Goal: Transaction & Acquisition: Purchase product/service

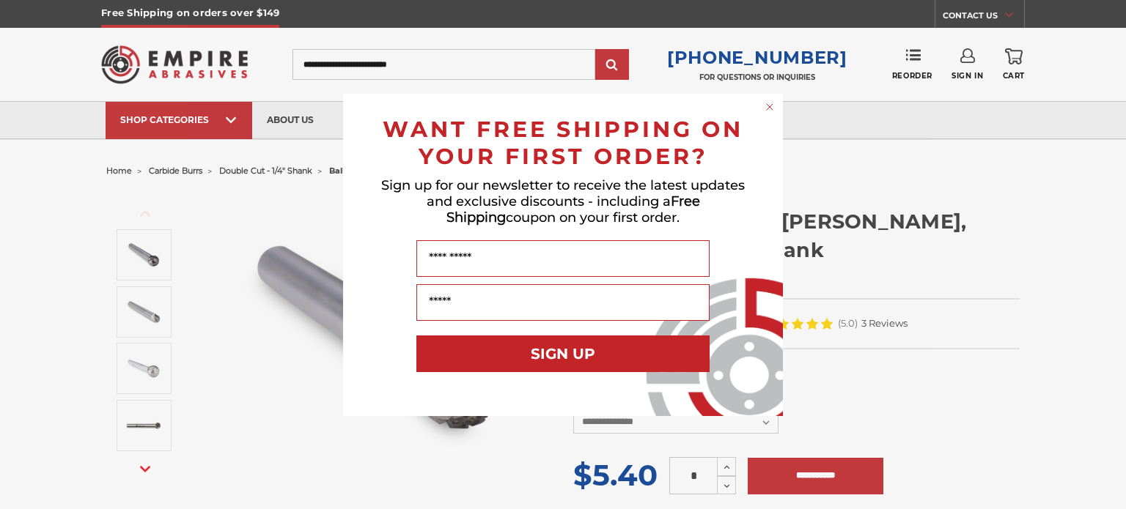
click at [767, 105] on icon "Close dialog" at bounding box center [770, 107] width 6 height 6
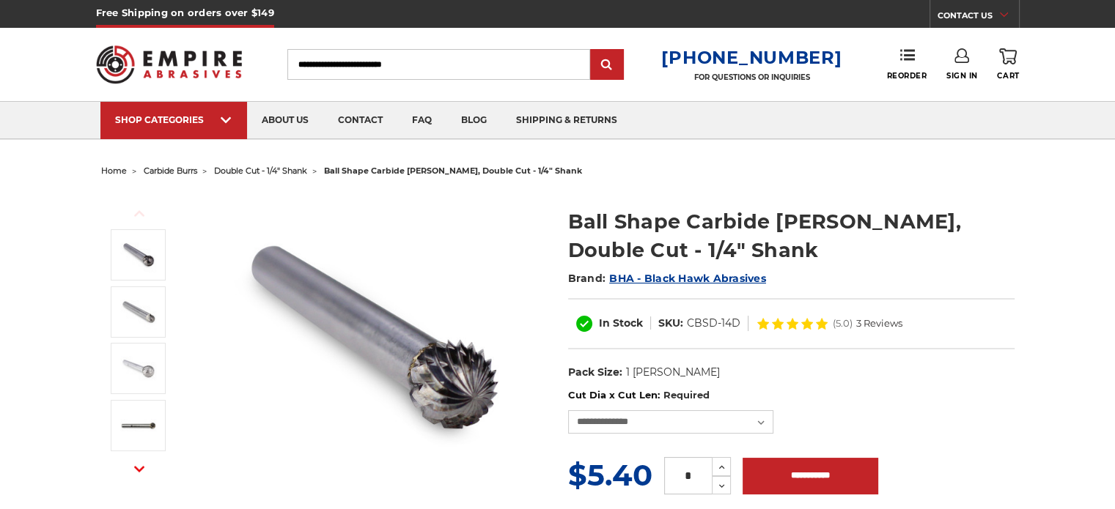
click at [493, 70] on input "Search" at bounding box center [438, 64] width 303 height 31
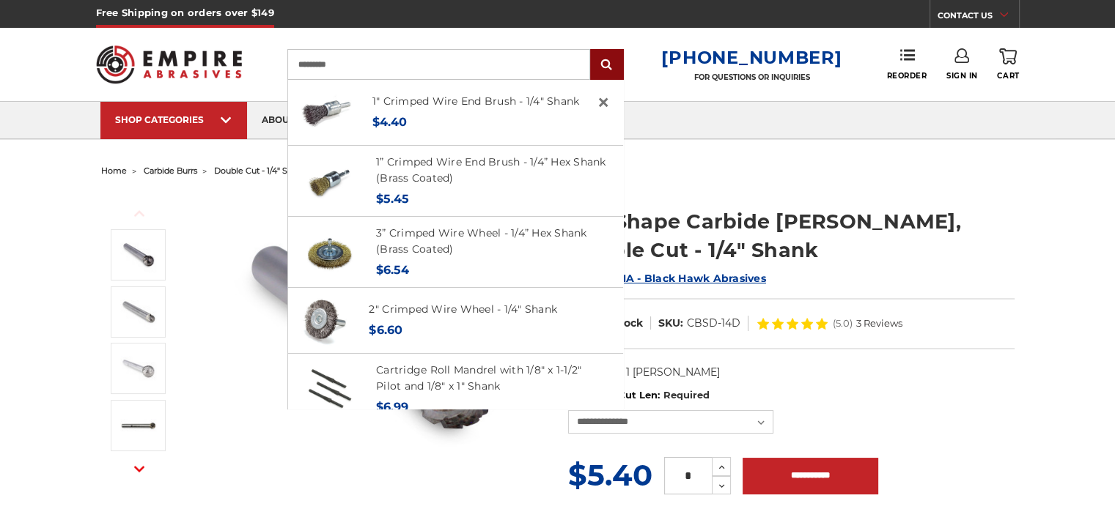
type input "*********"
click at [609, 70] on input "submit" at bounding box center [606, 65] width 29 height 29
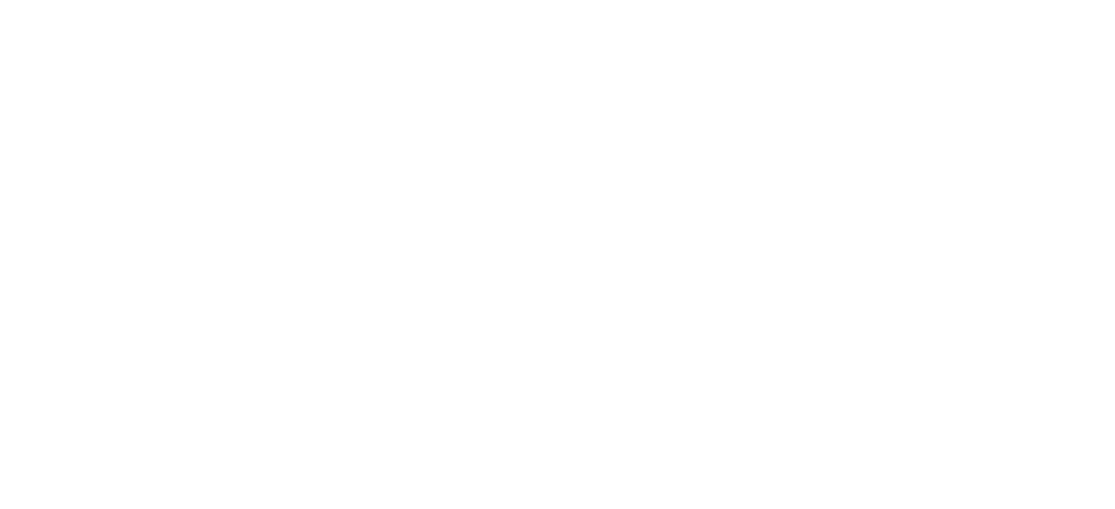
click at [0, 0] on html at bounding box center [0, 0] width 0 height 0
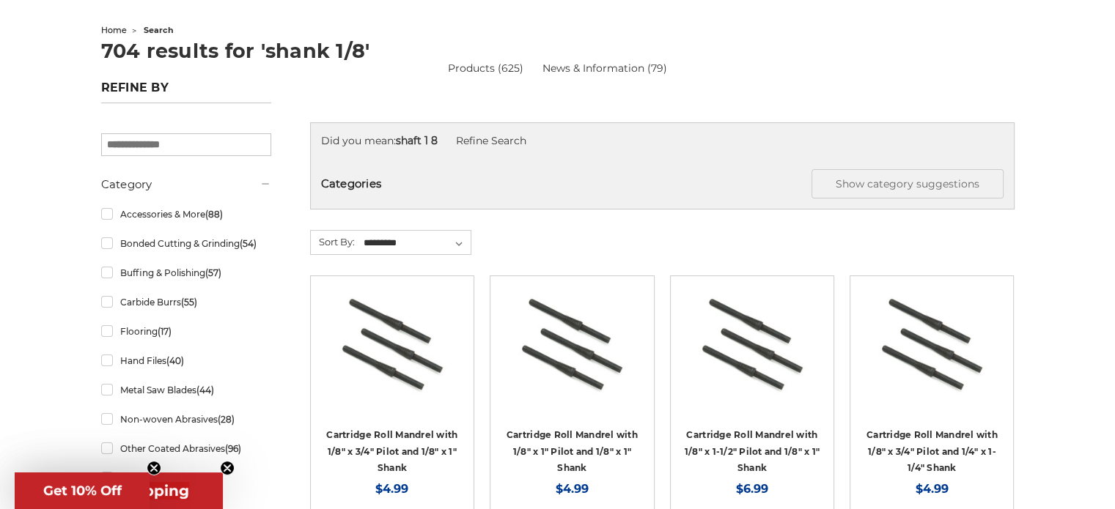
scroll to position [147, 0]
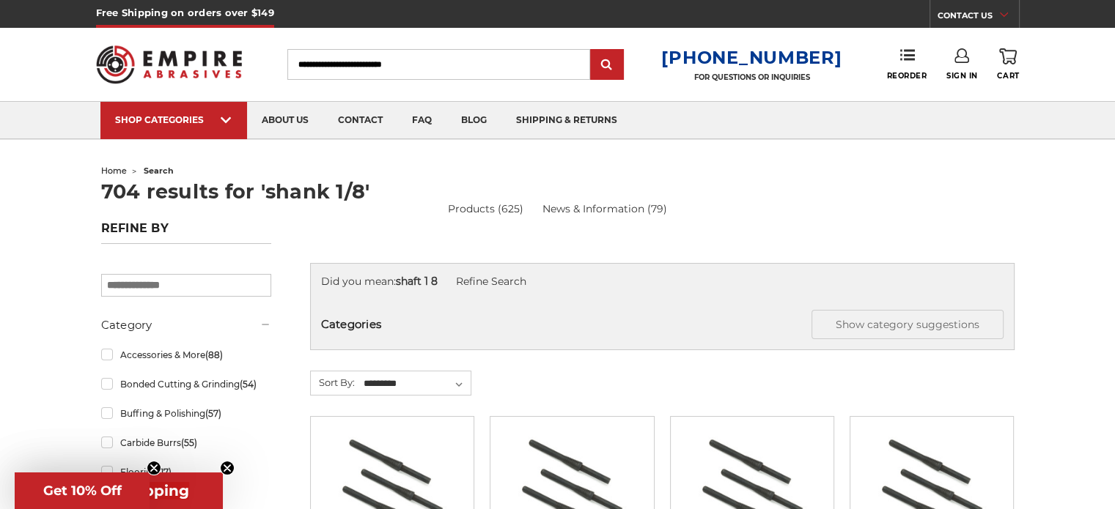
click at [328, 64] on input "Search" at bounding box center [438, 64] width 303 height 31
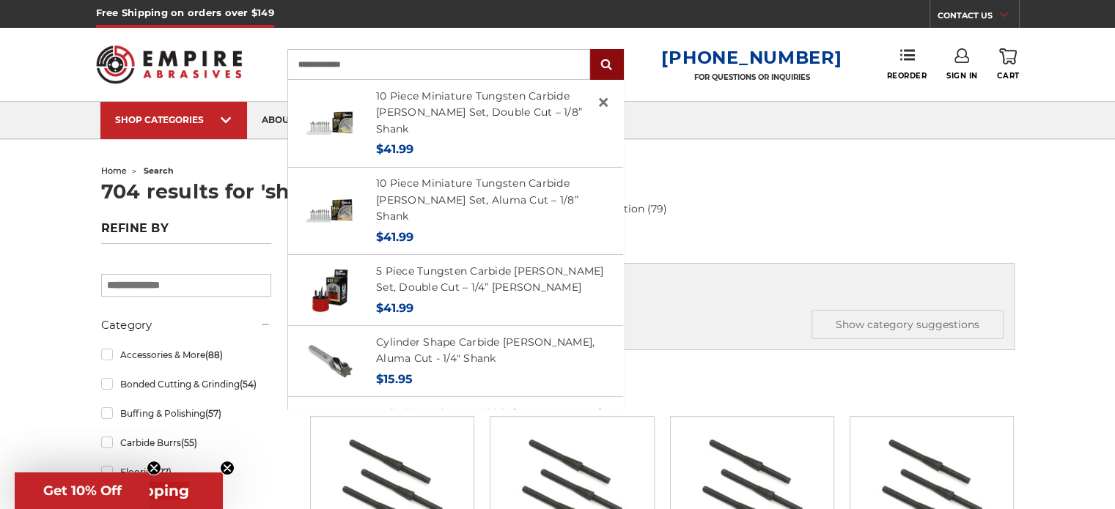
type input "**********"
click at [622, 64] on input "submit" at bounding box center [606, 65] width 29 height 29
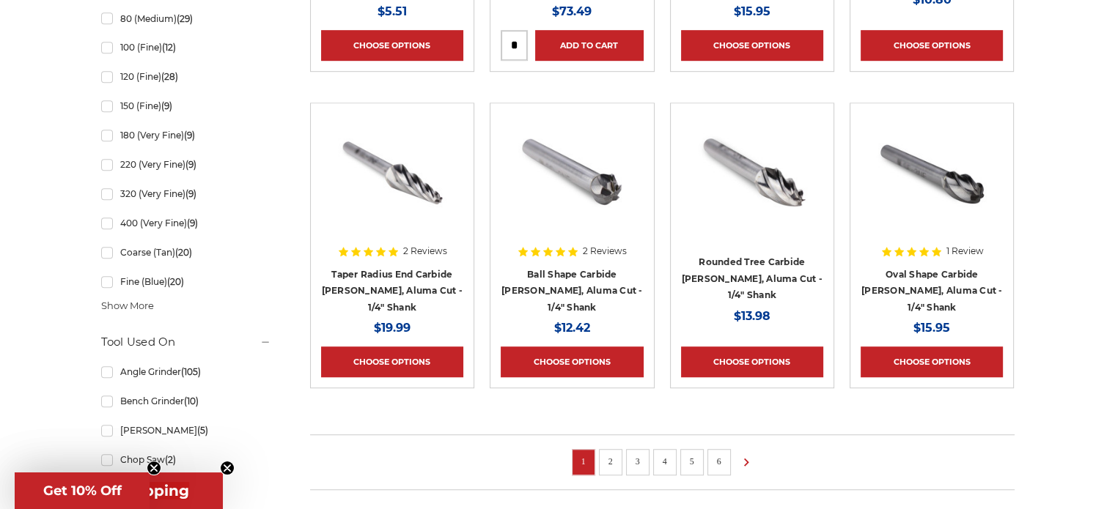
scroll to position [953, 0]
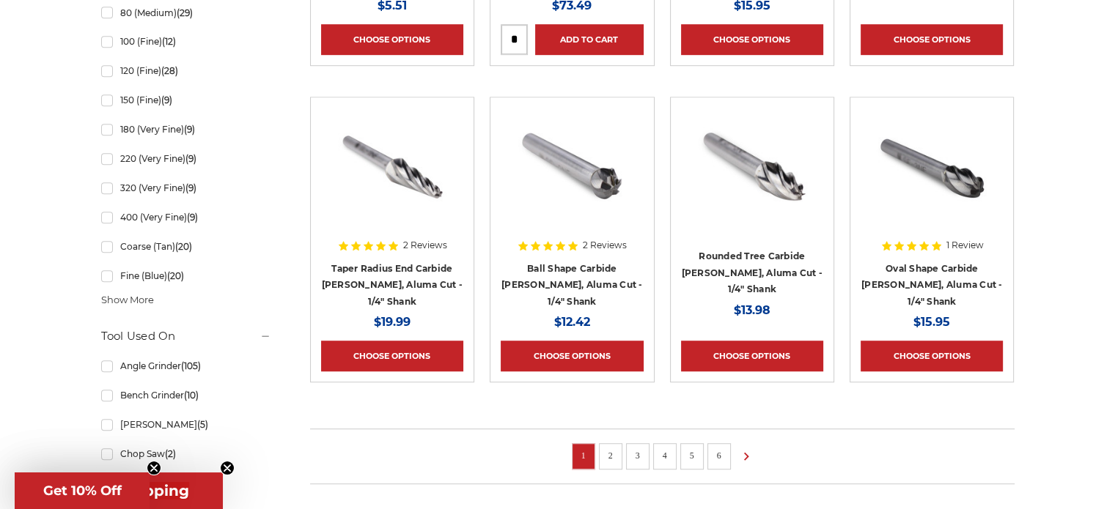
click at [606, 450] on link "2" at bounding box center [610, 456] width 15 height 16
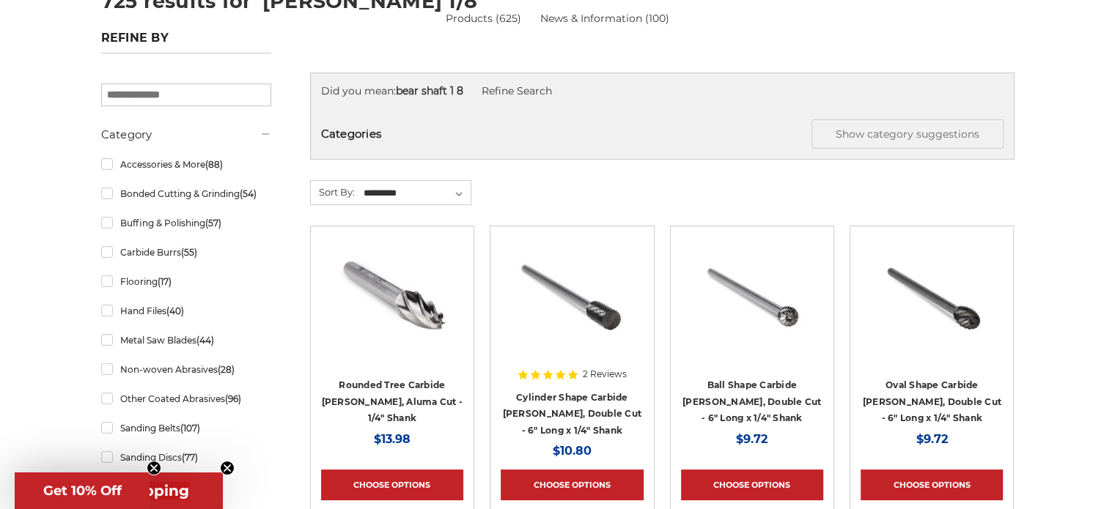
scroll to position [220, 0]
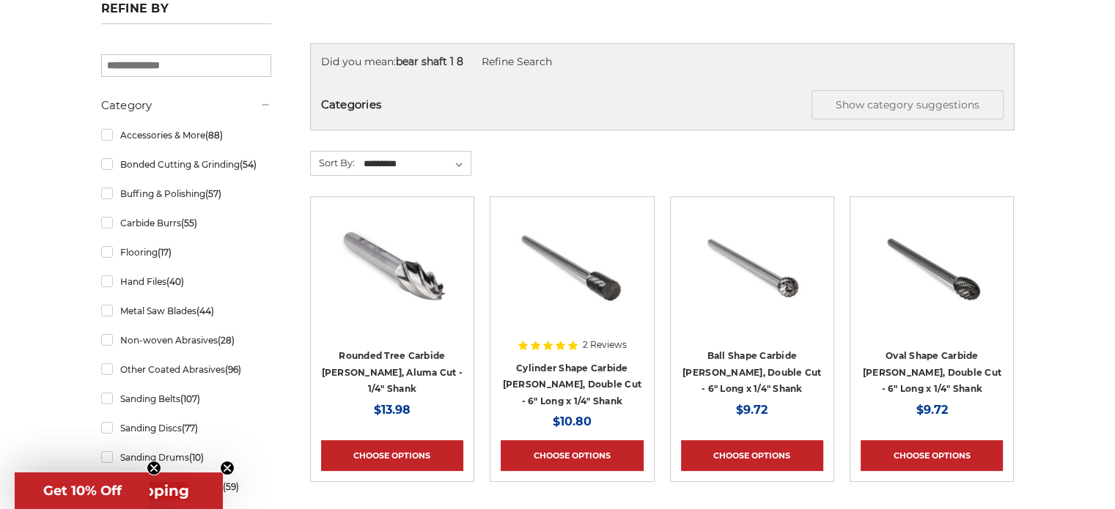
drag, startPoint x: 746, startPoint y: 272, endPoint x: 1097, endPoint y: 380, distance: 366.8
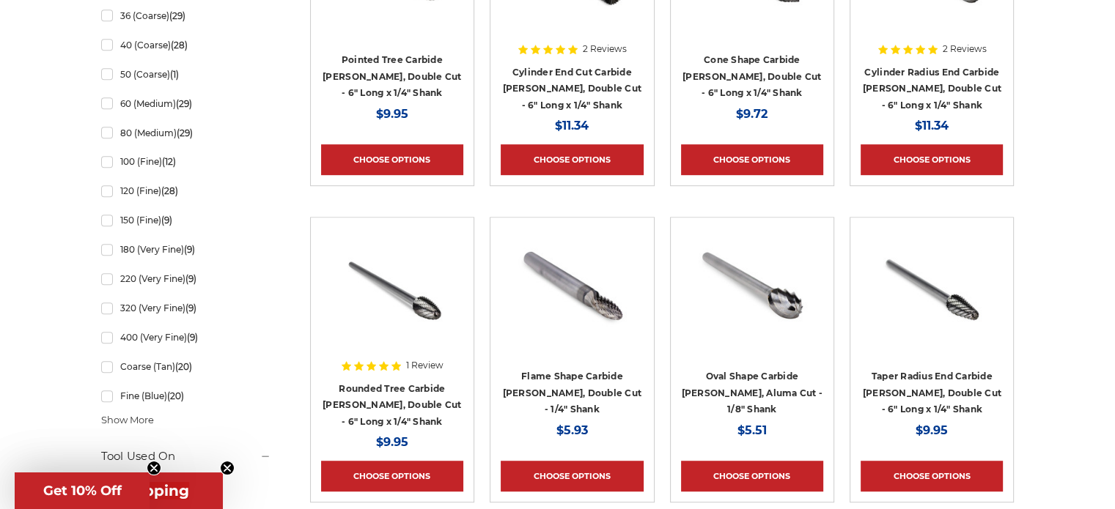
scroll to position [1099, 0]
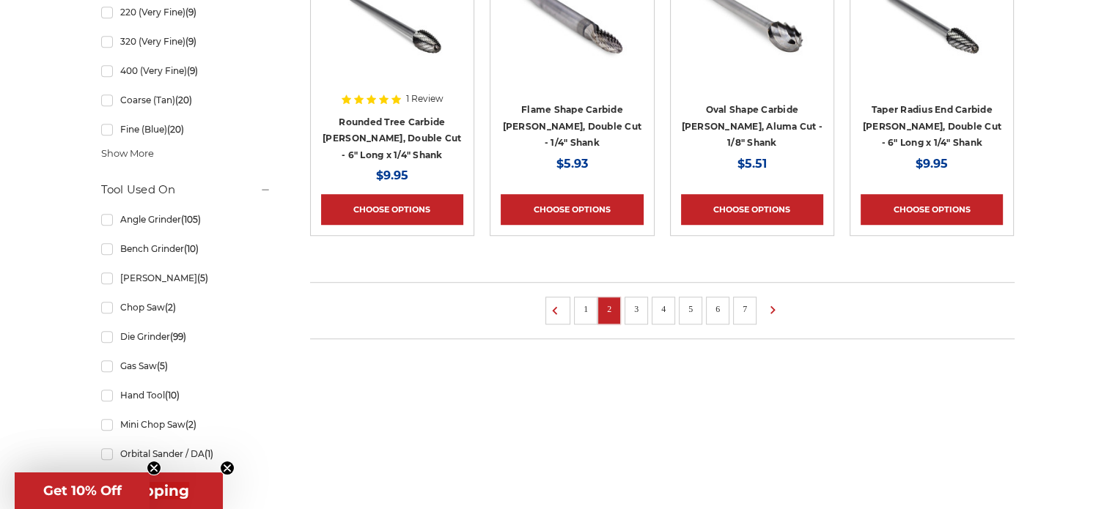
click at [635, 306] on link "3" at bounding box center [636, 309] width 15 height 16
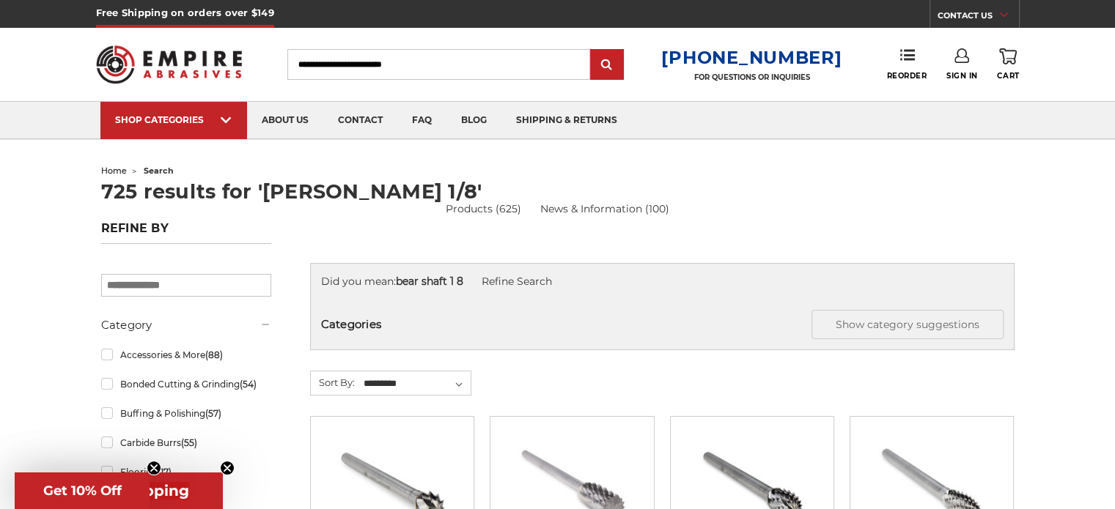
click at [364, 65] on input "Search" at bounding box center [438, 64] width 303 height 31
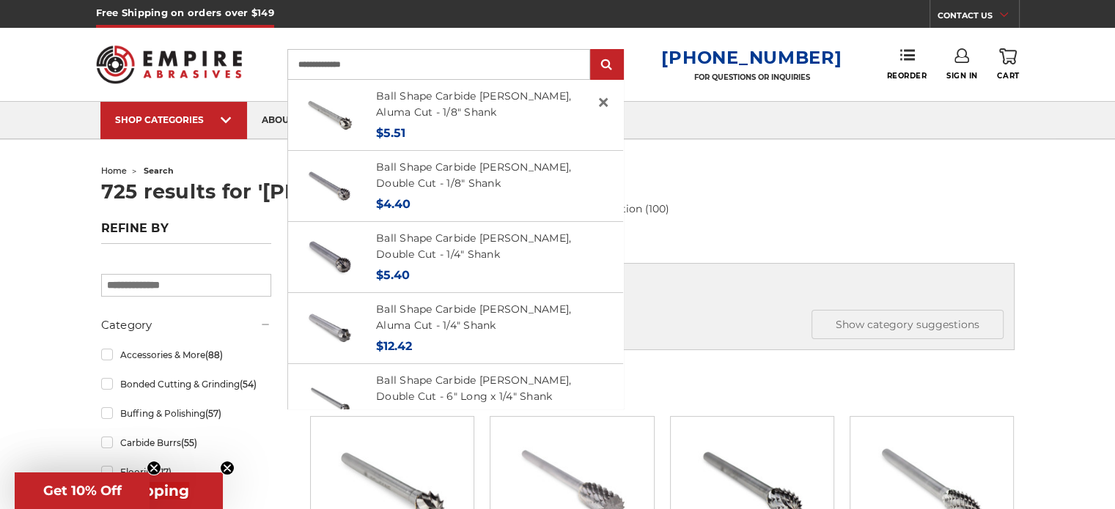
type input "**********"
click at [592, 51] on input "submit" at bounding box center [606, 65] width 29 height 29
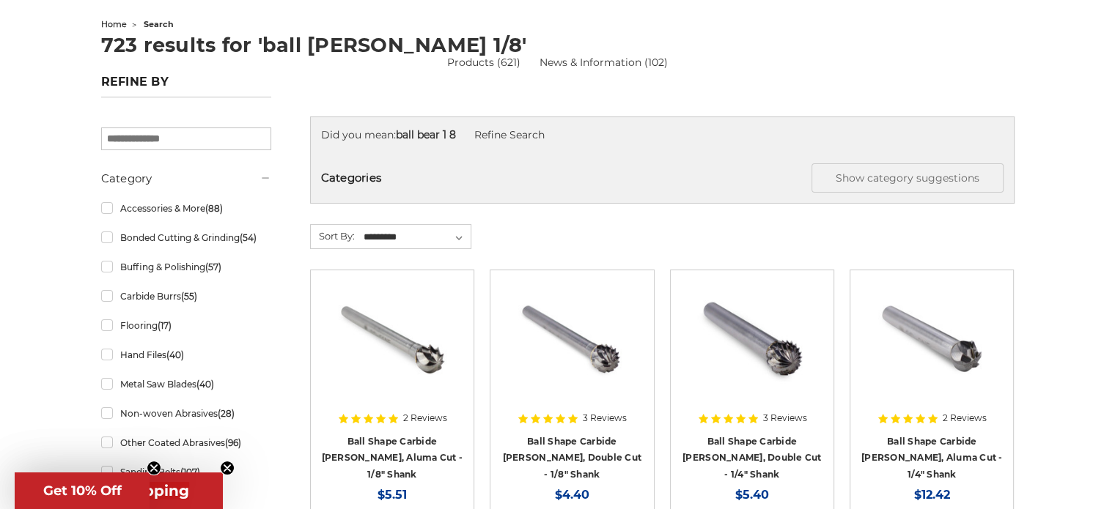
scroll to position [220, 0]
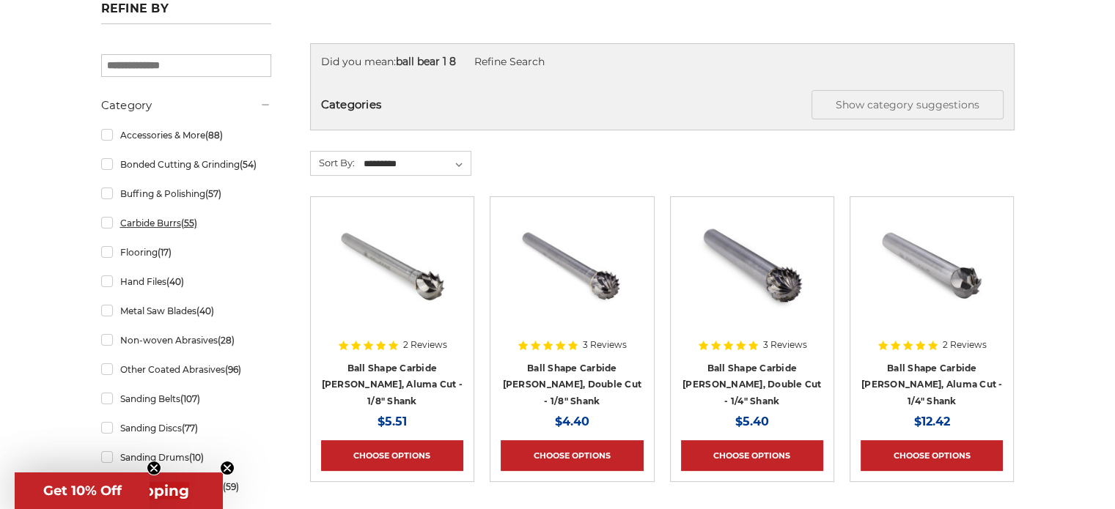
click at [108, 218] on link "Carbide Burrs (55)" at bounding box center [186, 223] width 170 height 26
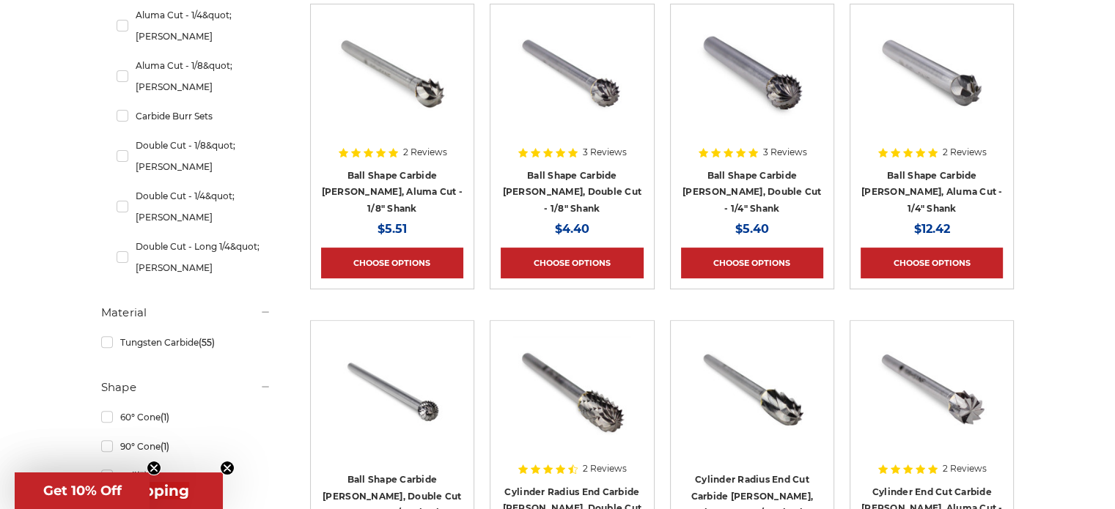
scroll to position [440, 0]
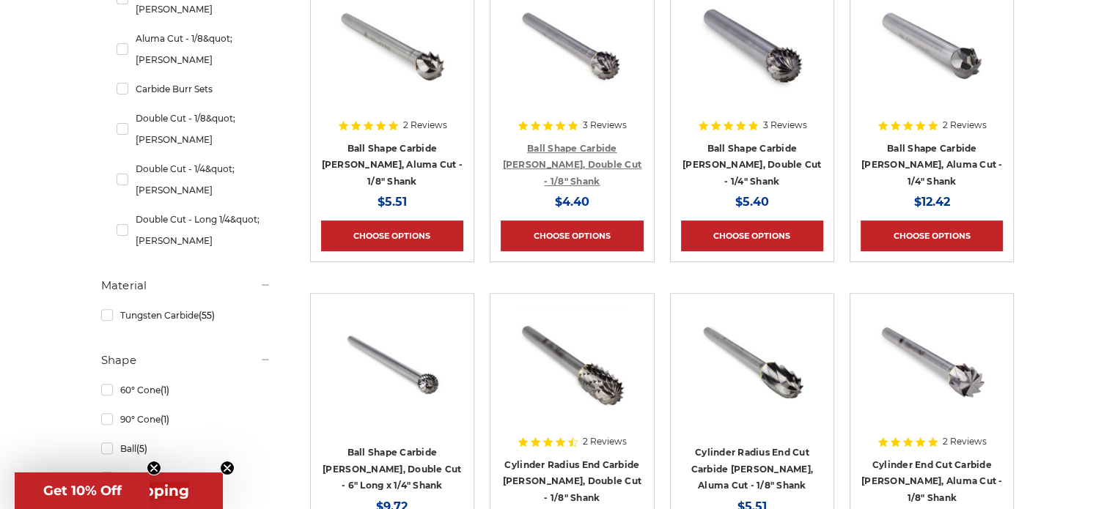
drag, startPoint x: 582, startPoint y: 155, endPoint x: 581, endPoint y: 145, distance: 10.4
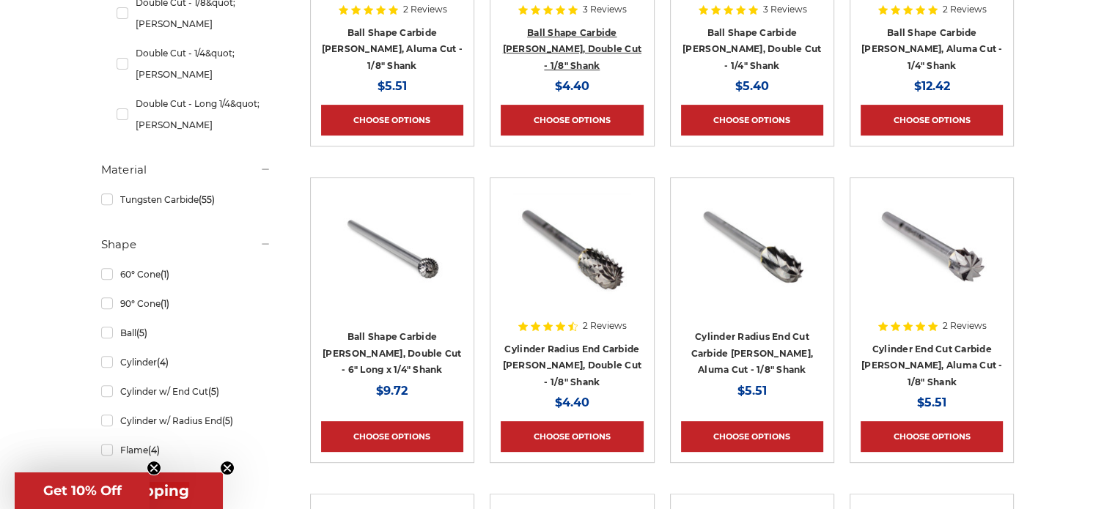
scroll to position [586, 0]
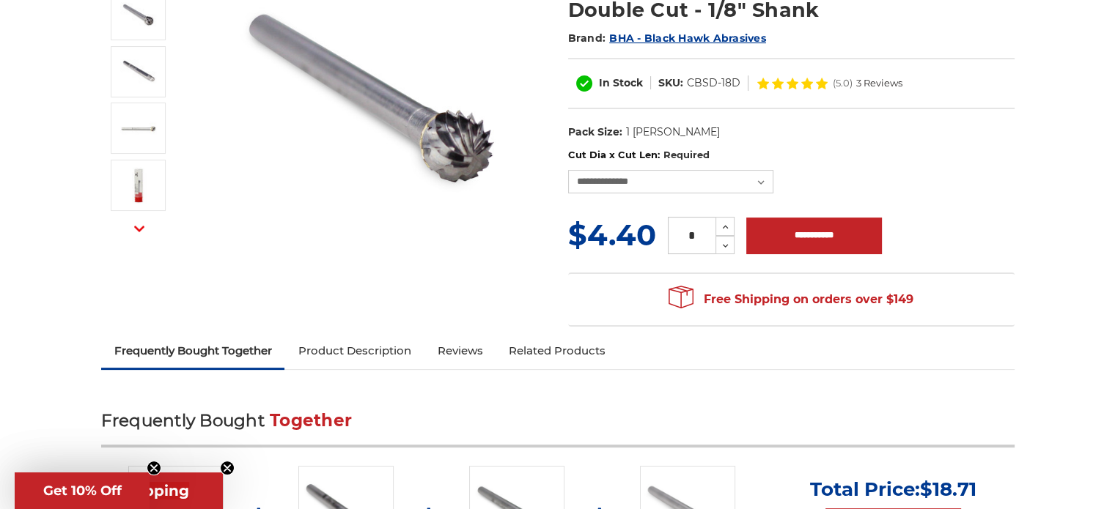
scroll to position [147, 0]
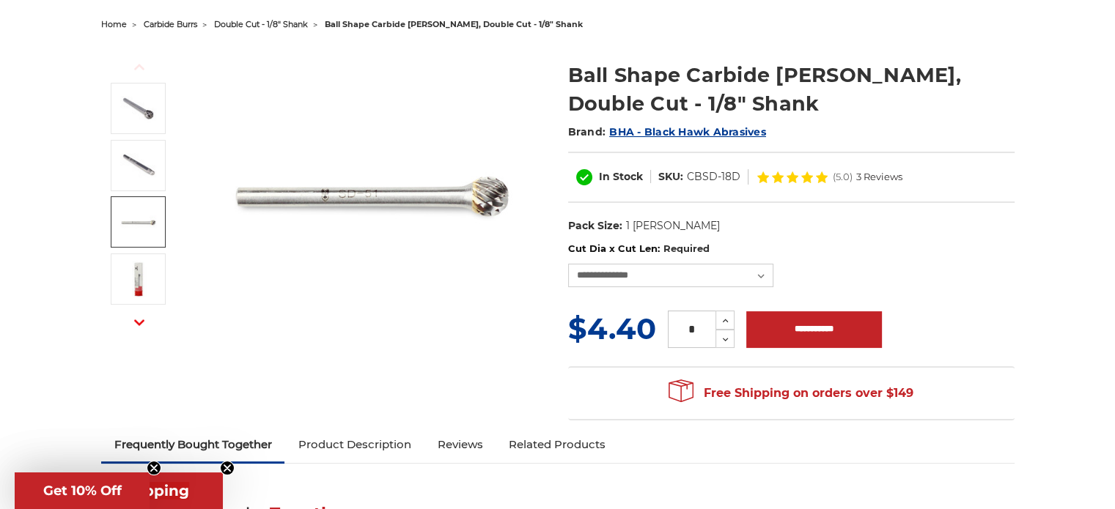
click at [148, 229] on img at bounding box center [138, 222] width 37 height 37
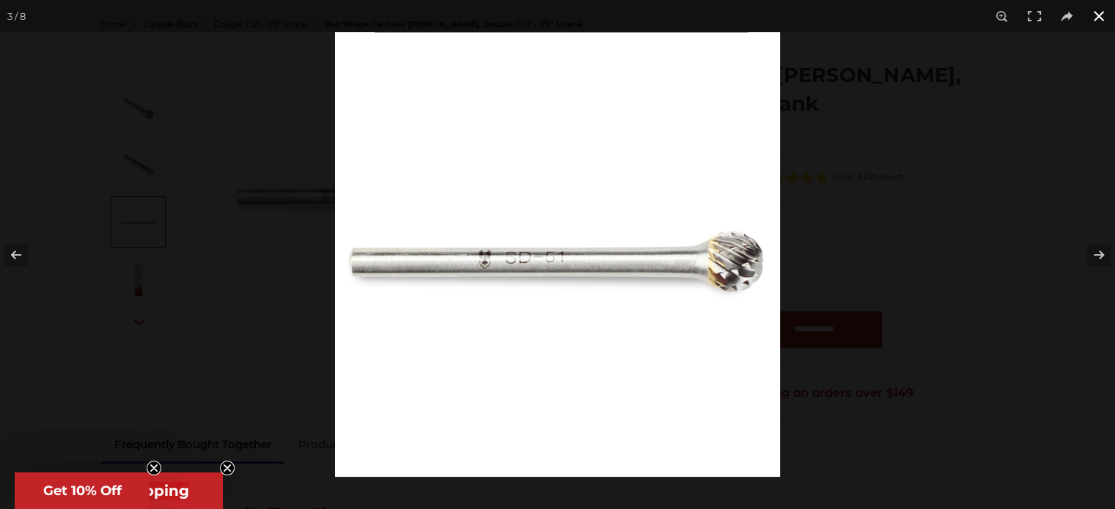
click at [1094, 16] on button at bounding box center [1099, 16] width 32 height 32
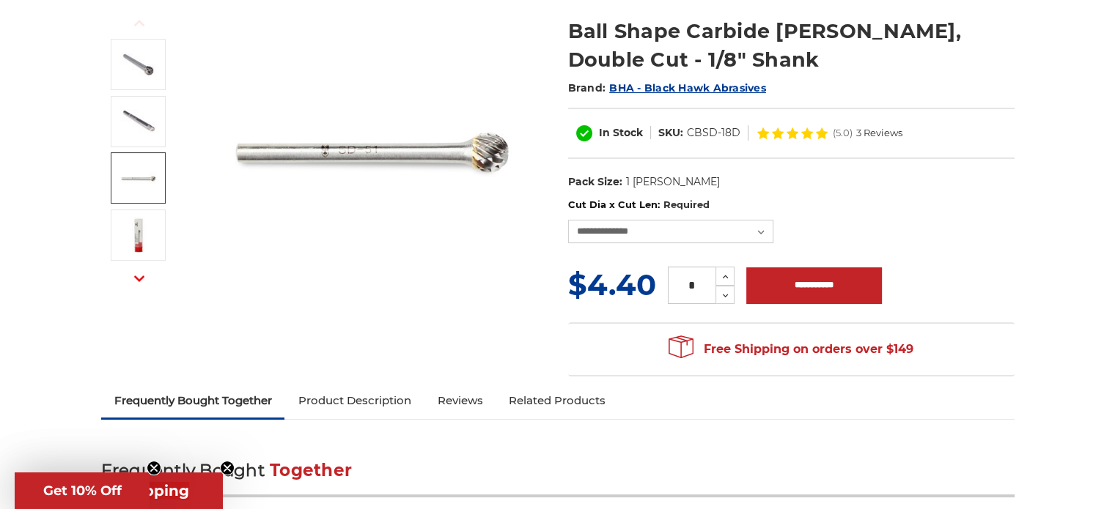
scroll to position [220, 0]
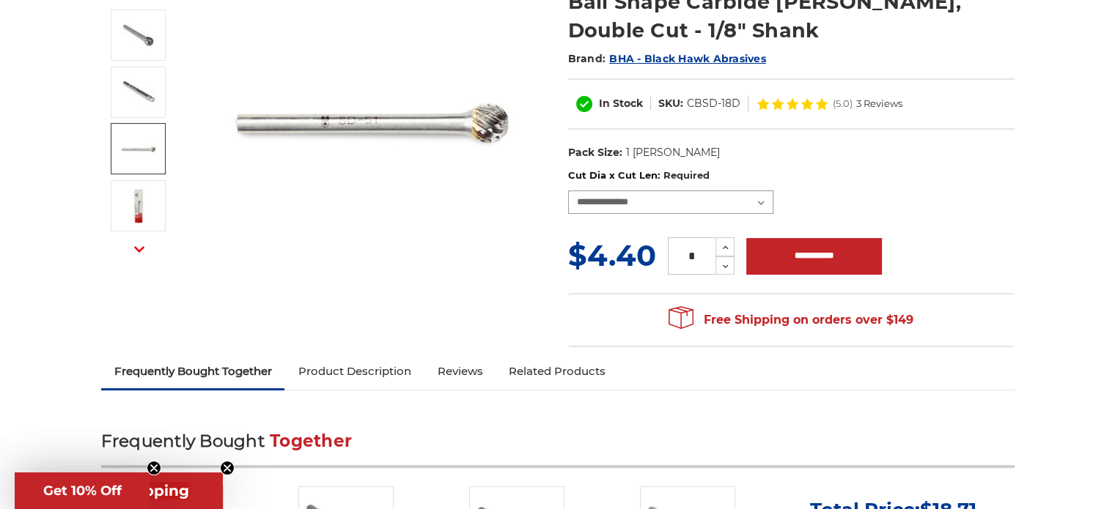
click at [738, 202] on select "**********" at bounding box center [670, 202] width 205 height 23
click at [374, 229] on img at bounding box center [372, 118] width 293 height 293
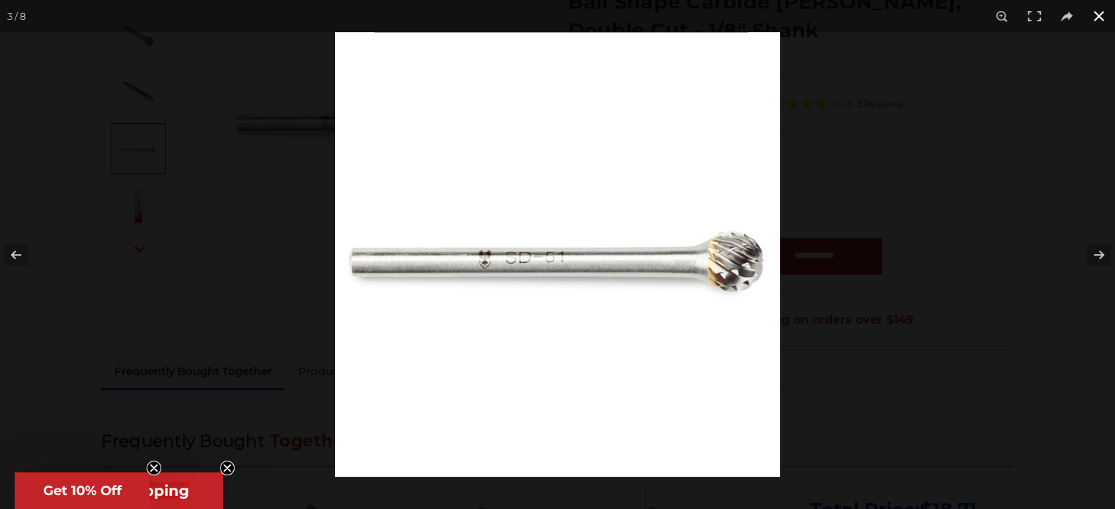
click at [1102, 12] on button at bounding box center [1099, 16] width 32 height 32
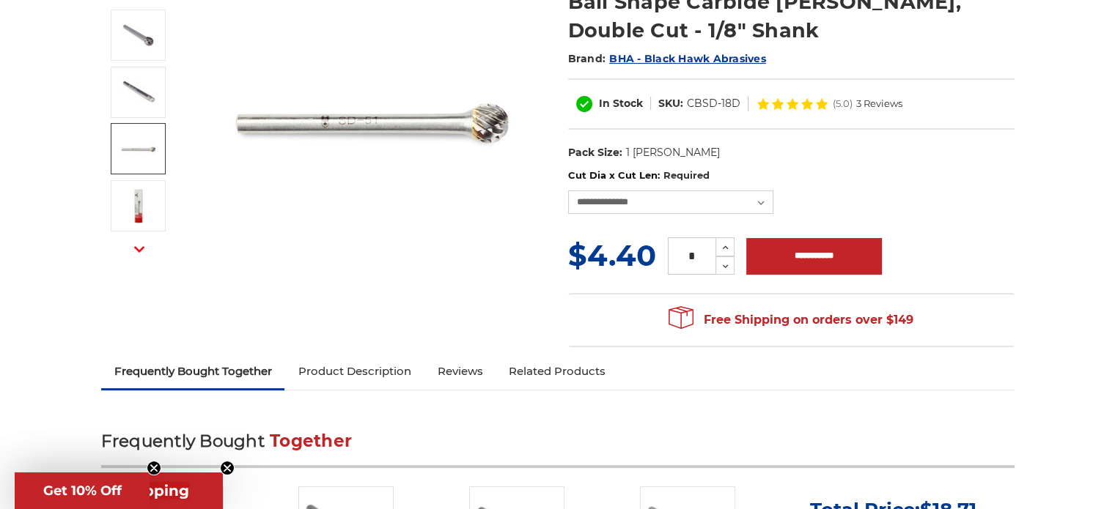
click at [351, 375] on link "Product Description" at bounding box center [353, 371] width 139 height 32
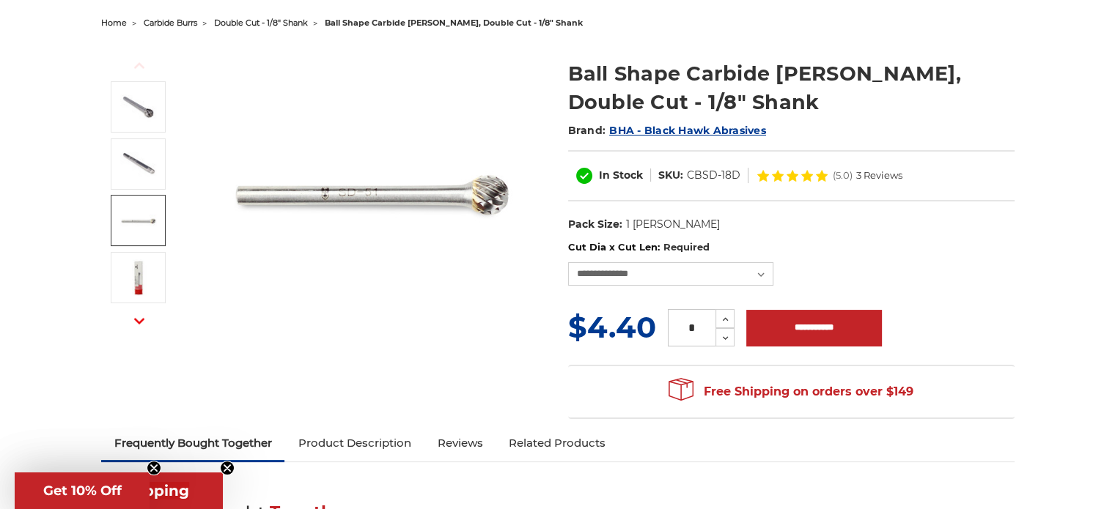
scroll to position [220, 0]
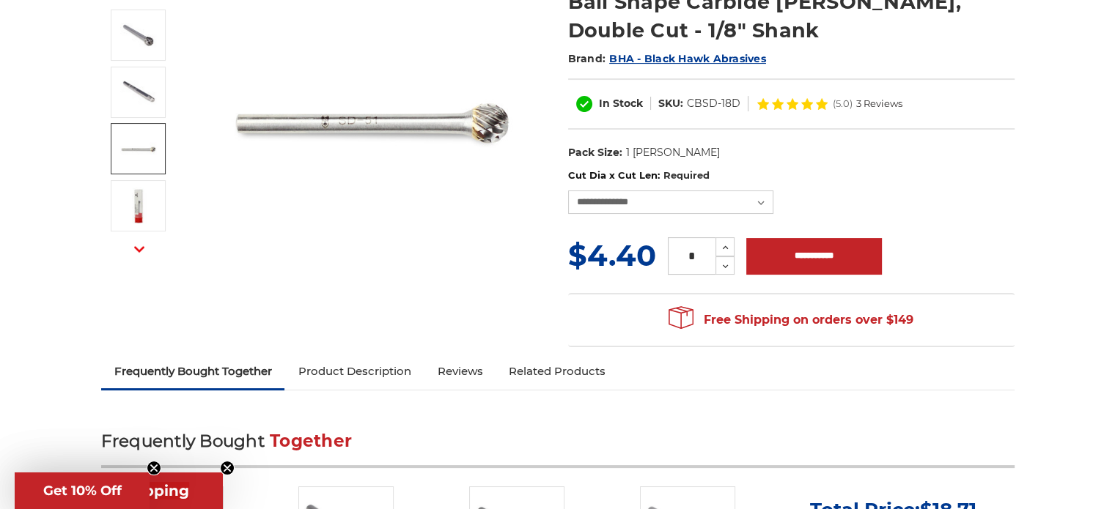
click at [138, 252] on icon "button" at bounding box center [139, 249] width 10 height 10
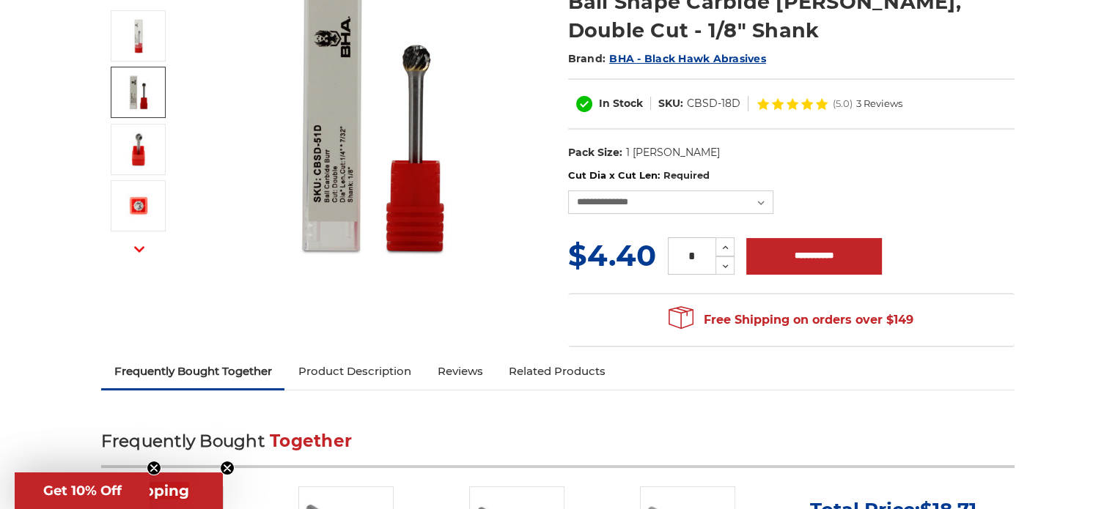
click at [136, 102] on img at bounding box center [138, 92] width 37 height 37
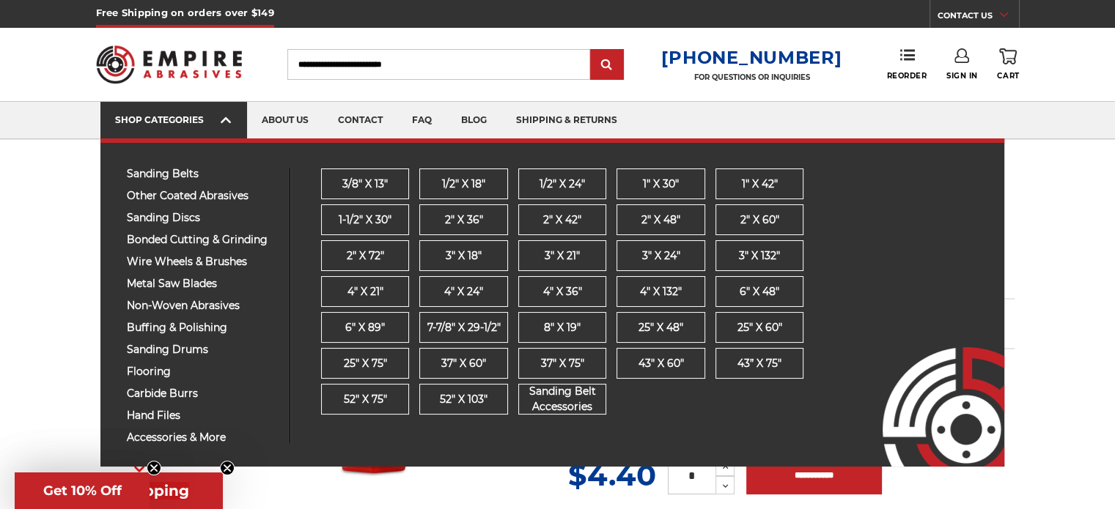
click at [191, 120] on div "SHOP CATEGORIES" at bounding box center [173, 119] width 117 height 11
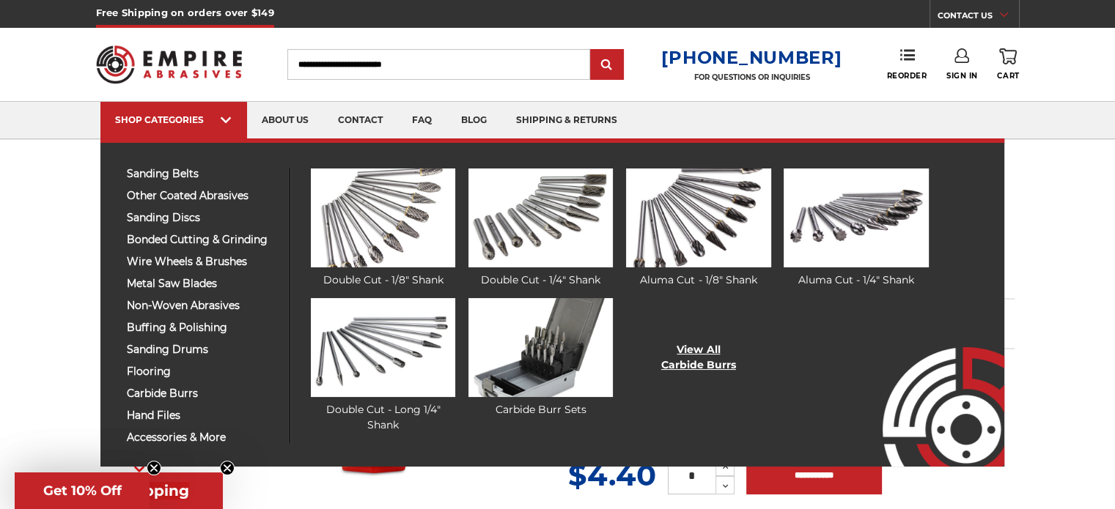
click at [703, 342] on link "View All Carbide Burrs" at bounding box center [698, 357] width 75 height 31
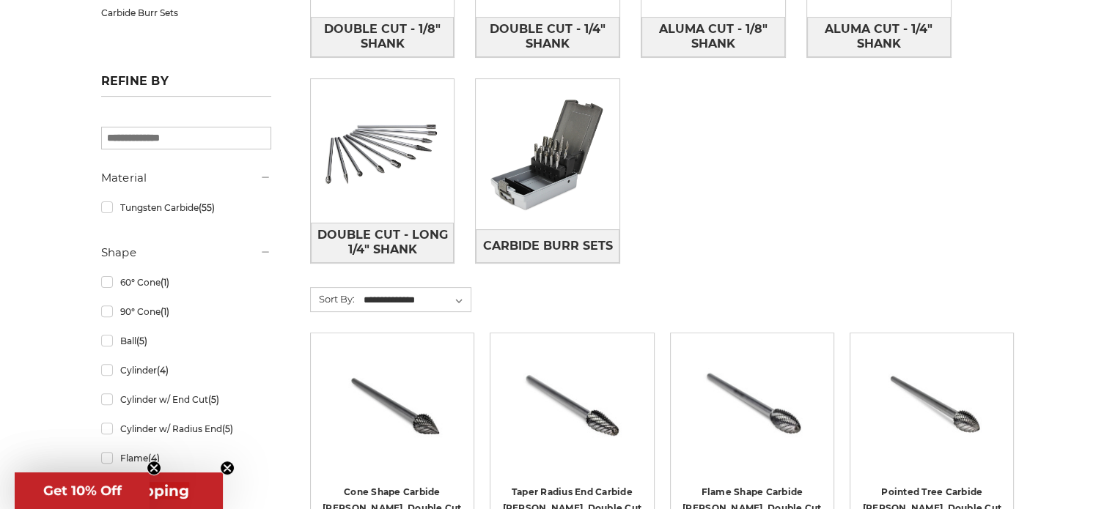
scroll to position [513, 0]
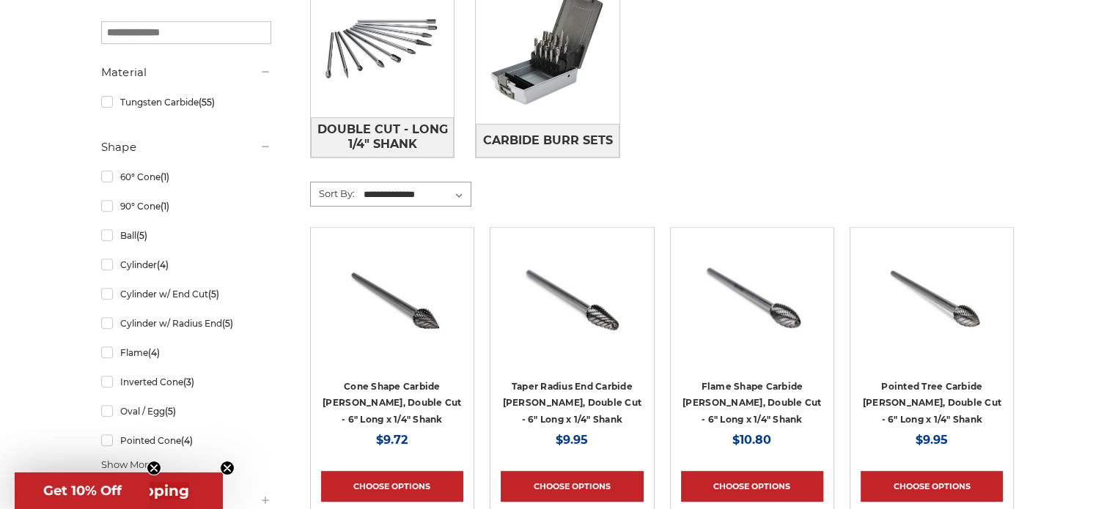
click at [450, 197] on select "**********" at bounding box center [415, 195] width 109 height 22
click at [542, 202] on form "**********" at bounding box center [662, 204] width 704 height 45
click at [113, 235] on link "Ball (5)" at bounding box center [186, 236] width 170 height 26
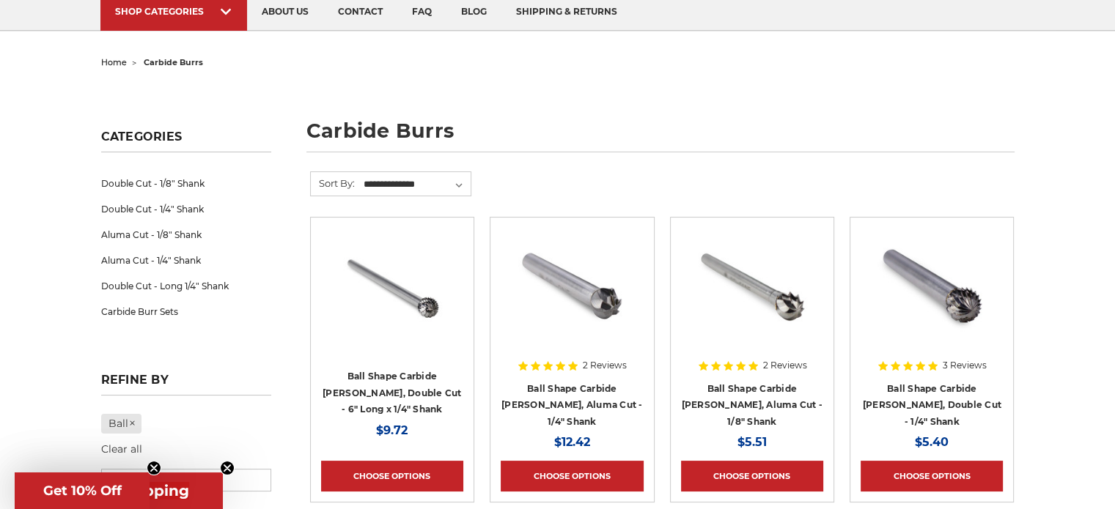
scroll to position [147, 0]
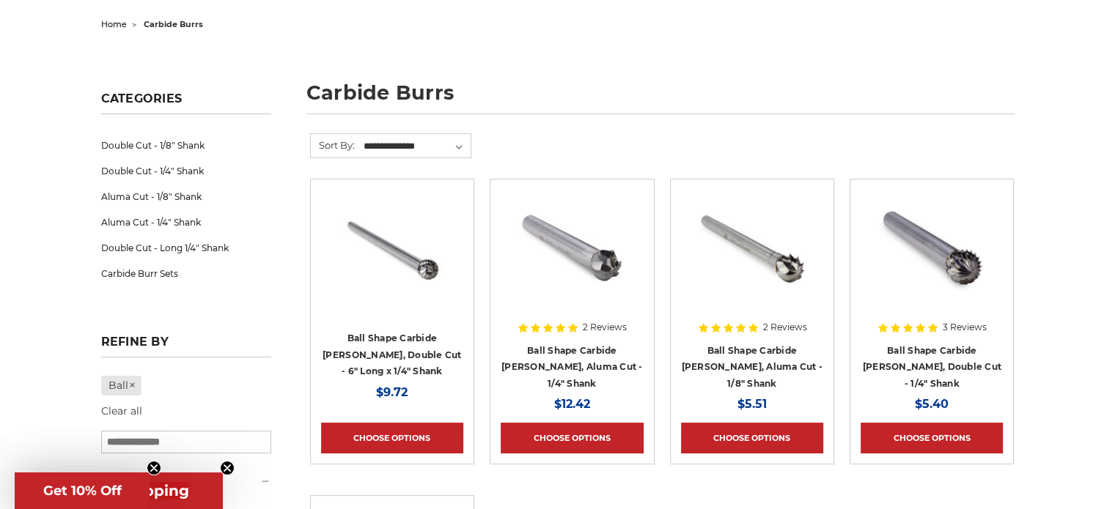
drag, startPoint x: 399, startPoint y: 348, endPoint x: 723, endPoint y: 84, distance: 417.8
click at [723, 84] on h1 "carbide burrs" at bounding box center [660, 99] width 708 height 32
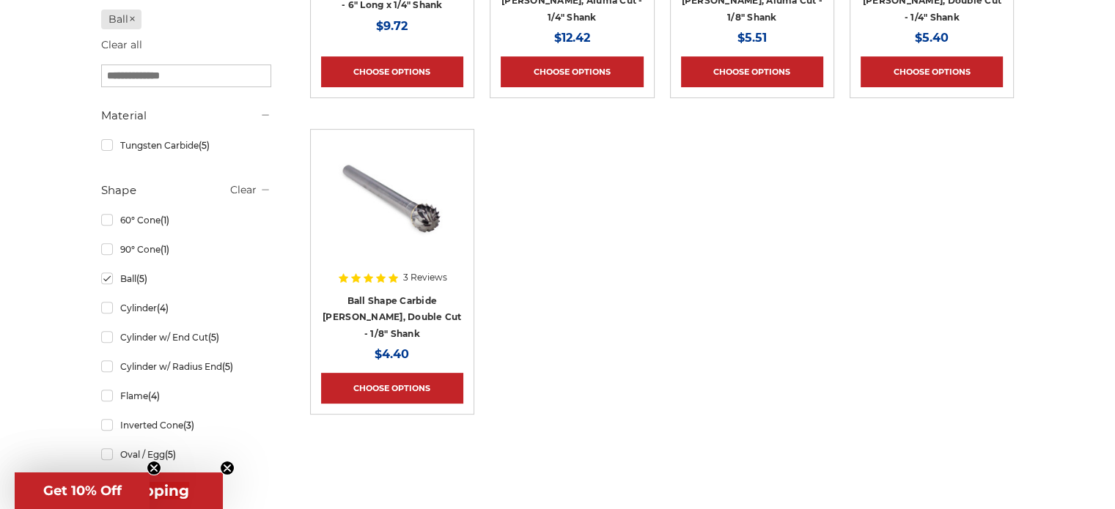
scroll to position [660, 0]
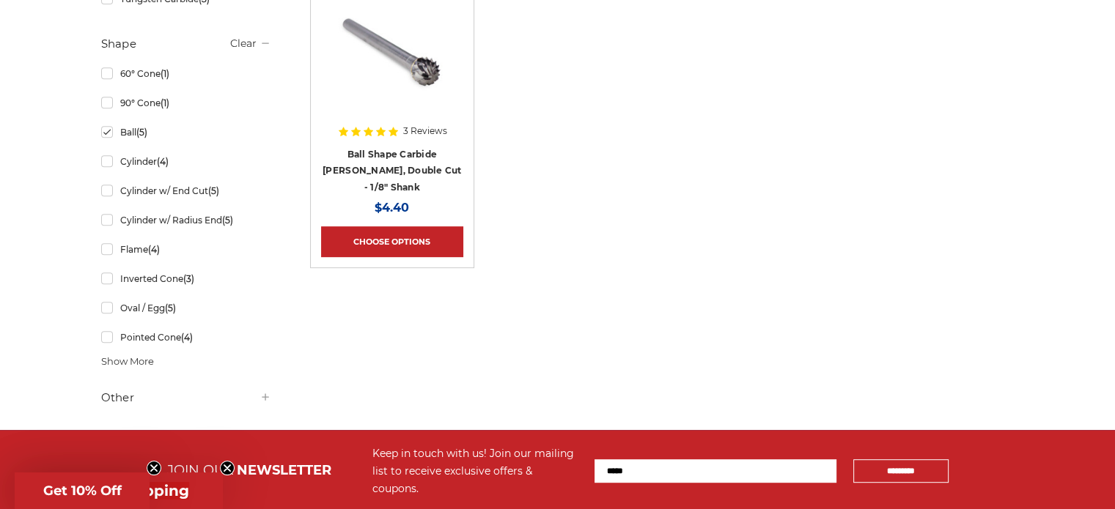
click at [144, 361] on span "Show More" at bounding box center [127, 362] width 53 height 15
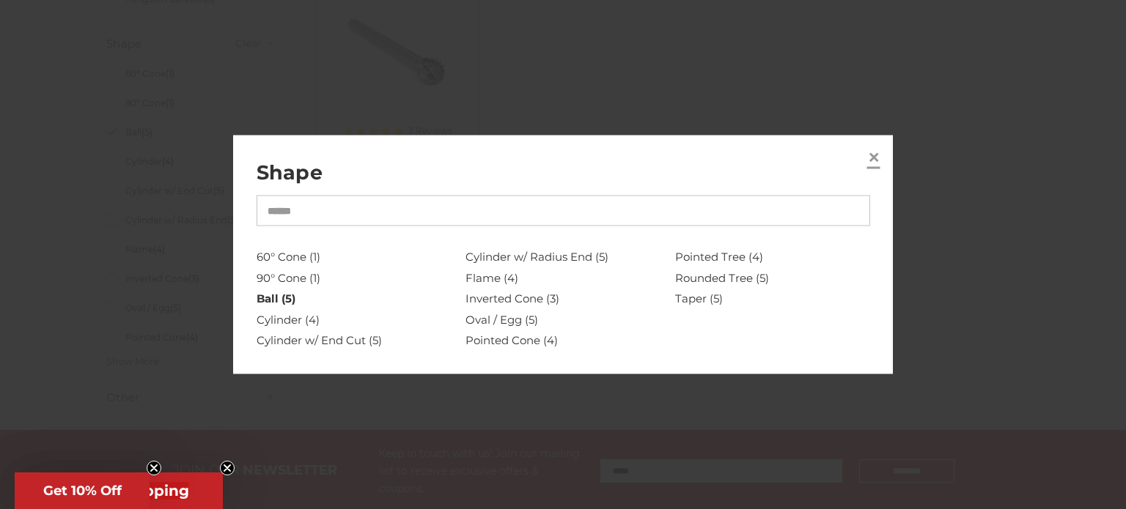
click at [867, 158] on span "×" at bounding box center [873, 157] width 13 height 29
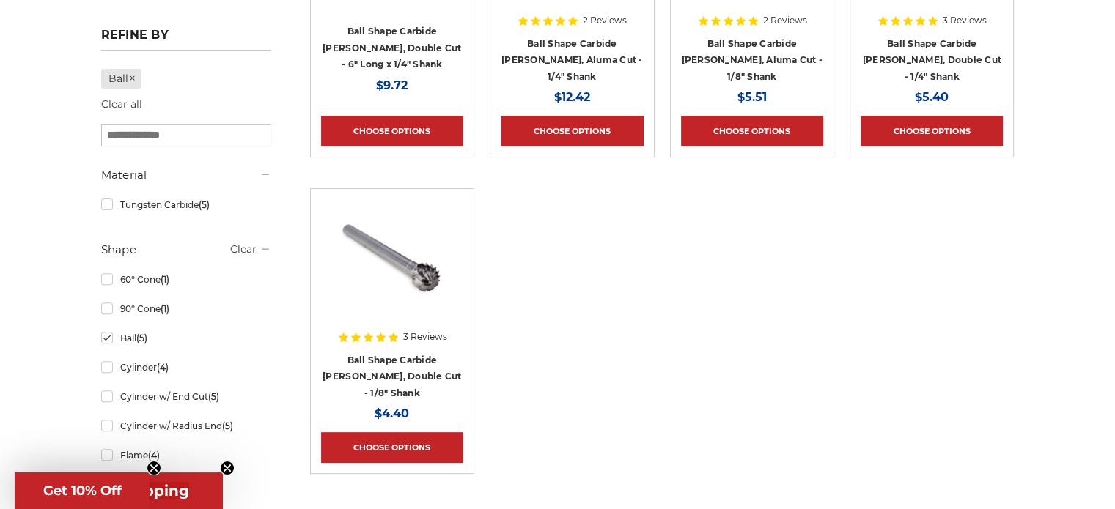
scroll to position [440, 0]
